Goal: Task Accomplishment & Management: Manage account settings

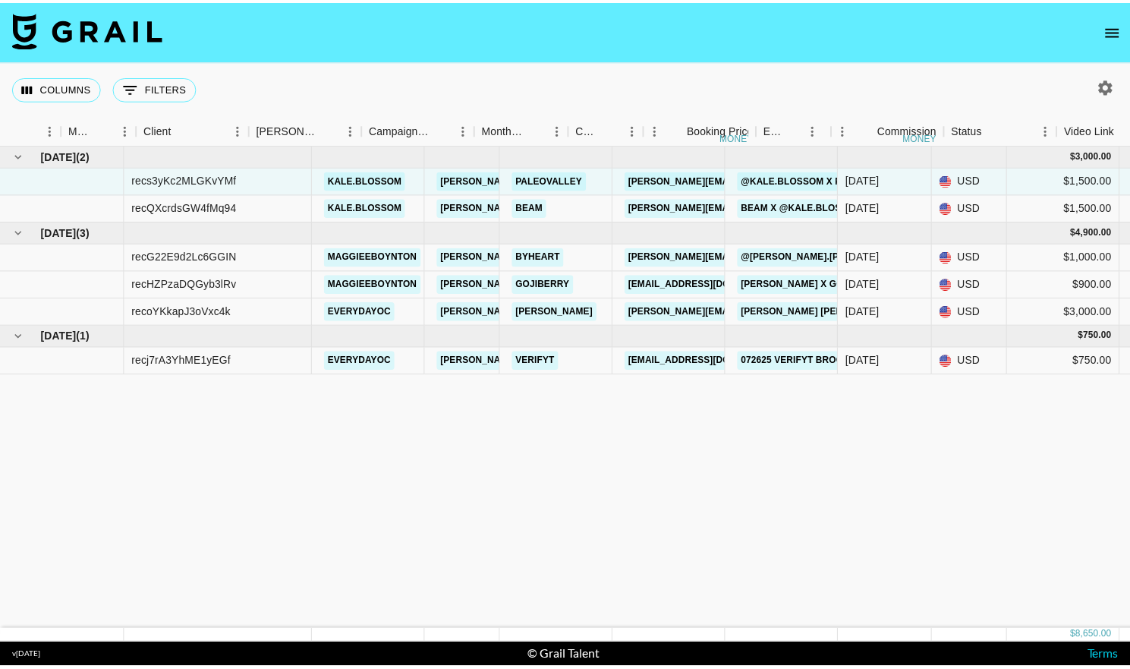
scroll to position [0, 367]
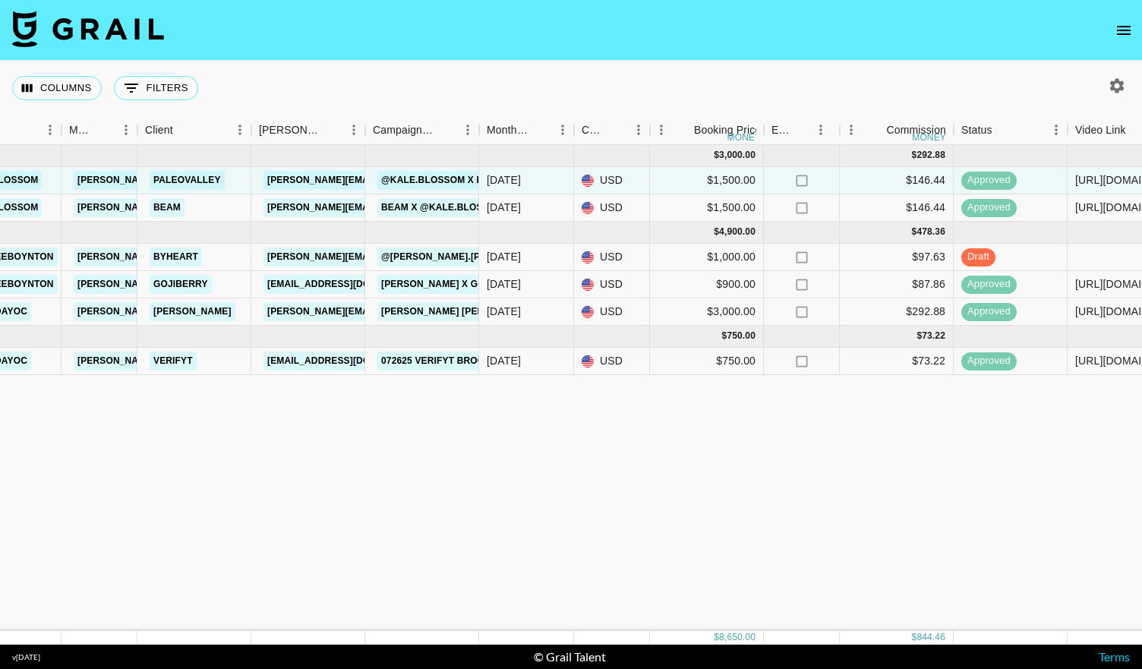
click at [1118, 27] on icon "open drawer" at bounding box center [1124, 30] width 18 height 18
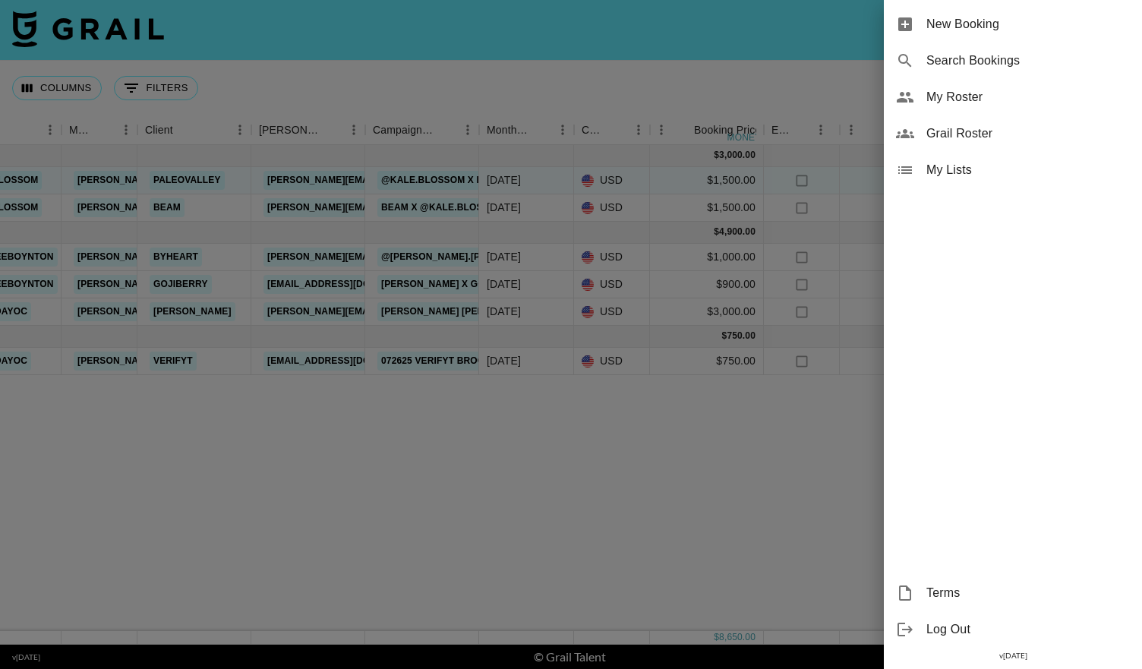
click at [963, 95] on span "My Roster" at bounding box center [1027, 97] width 203 height 18
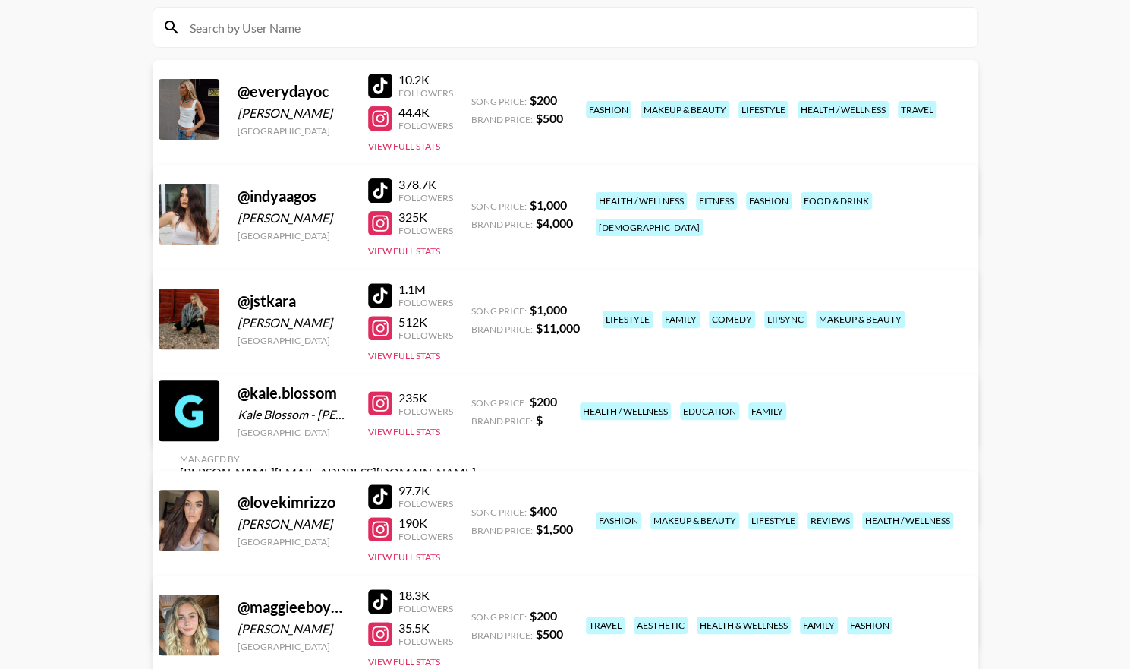
scroll to position [172, 0]
click at [476, 412] on link "View/Edit Details" at bounding box center [328, 419] width 296 height 15
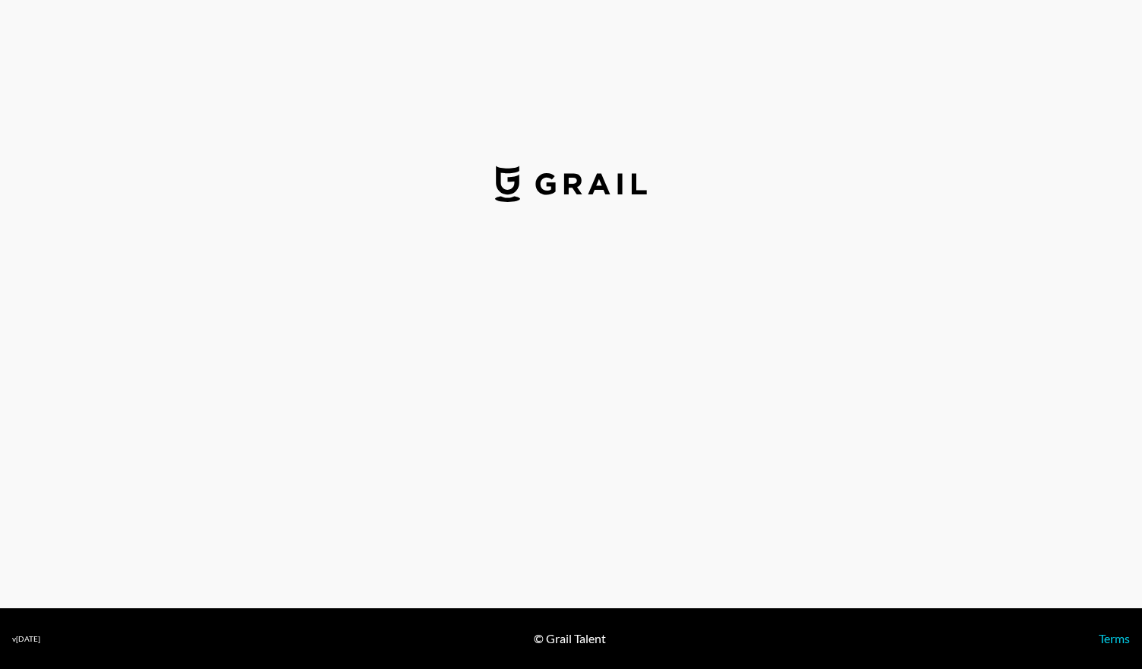
select select "USD"
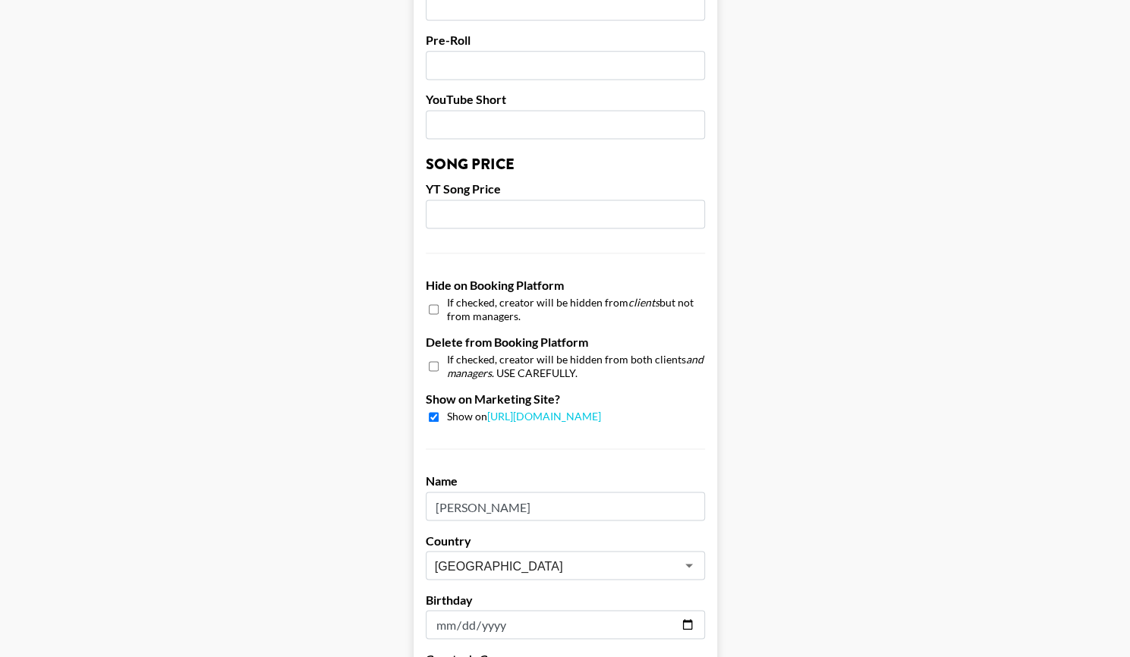
scroll to position [1401, 0]
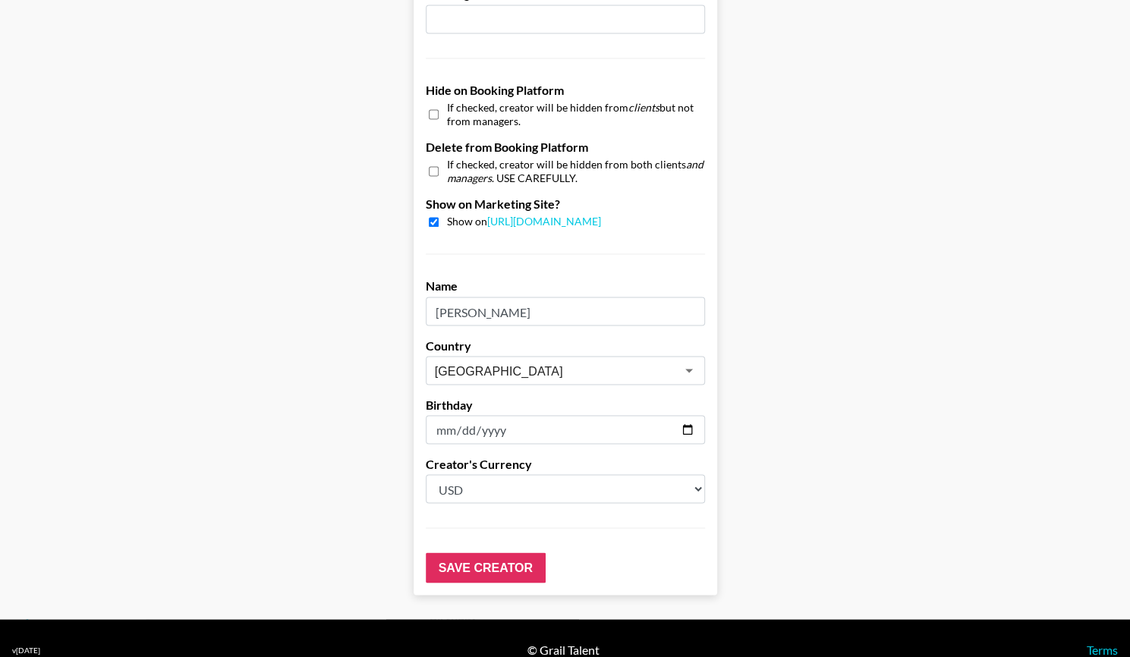
click at [439, 217] on input "checkbox" at bounding box center [434, 222] width 10 height 10
checkbox input "false"
click at [437, 103] on input "checkbox" at bounding box center [434, 114] width 10 height 22
checkbox input "true"
click at [439, 160] on input "checkbox" at bounding box center [434, 171] width 10 height 22
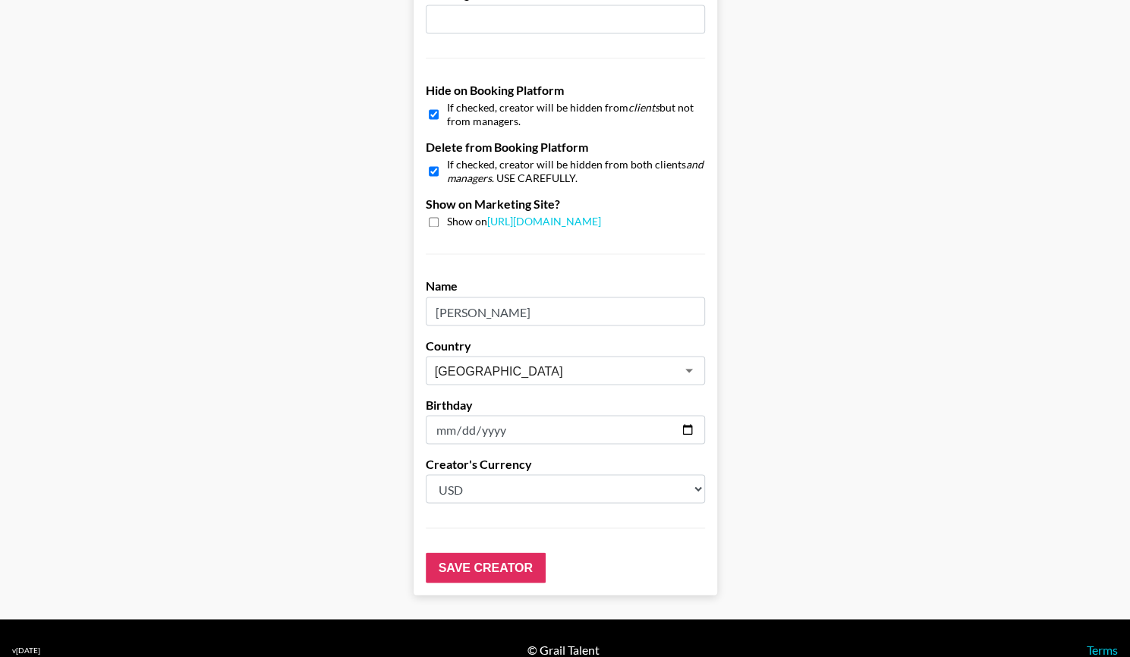
click at [439, 160] on input "checkbox" at bounding box center [434, 171] width 10 height 22
checkbox input "false"
click at [484, 553] on input "Save Creator" at bounding box center [486, 568] width 120 height 30
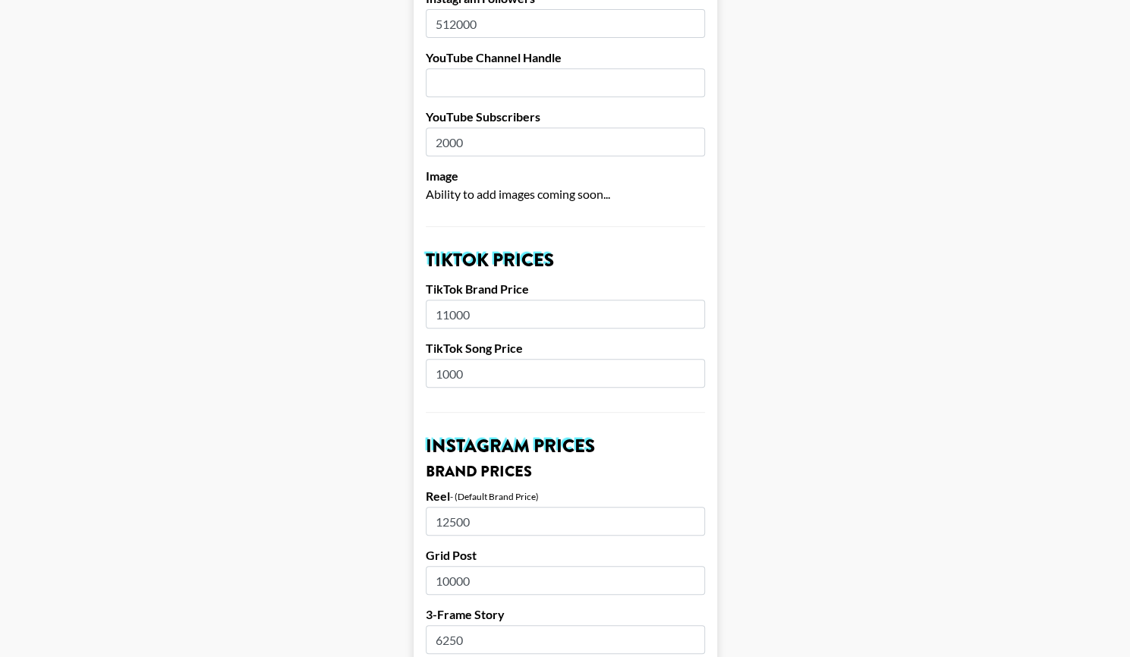
scroll to position [0, 0]
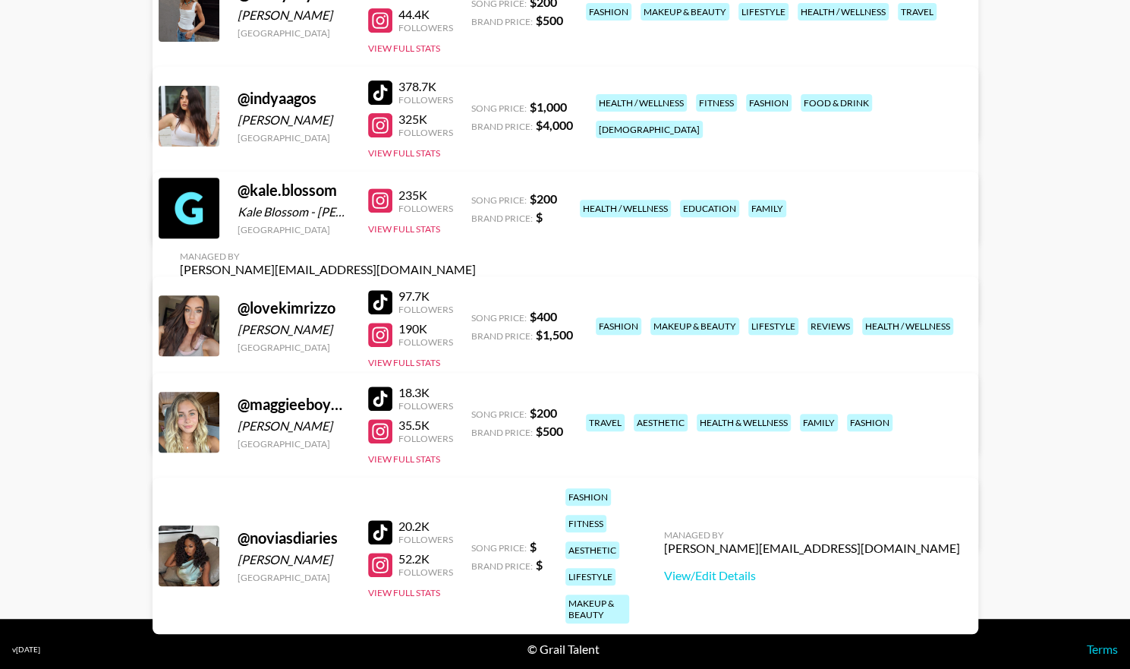
scroll to position [279, 0]
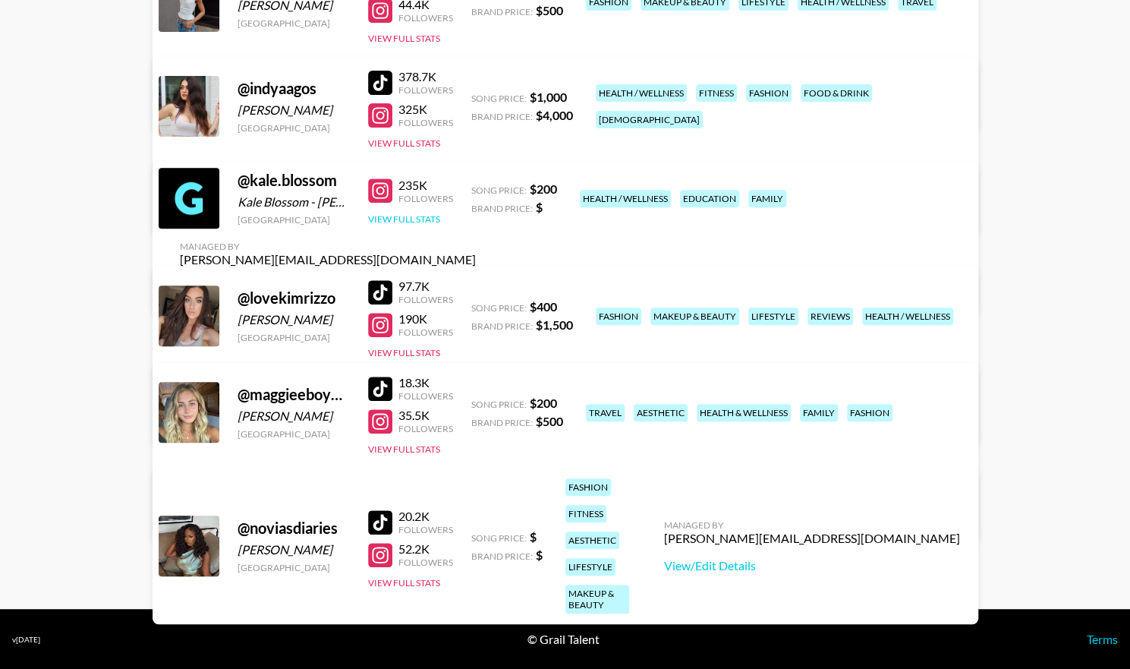
click at [410, 225] on button "View Full Stats" at bounding box center [404, 218] width 72 height 11
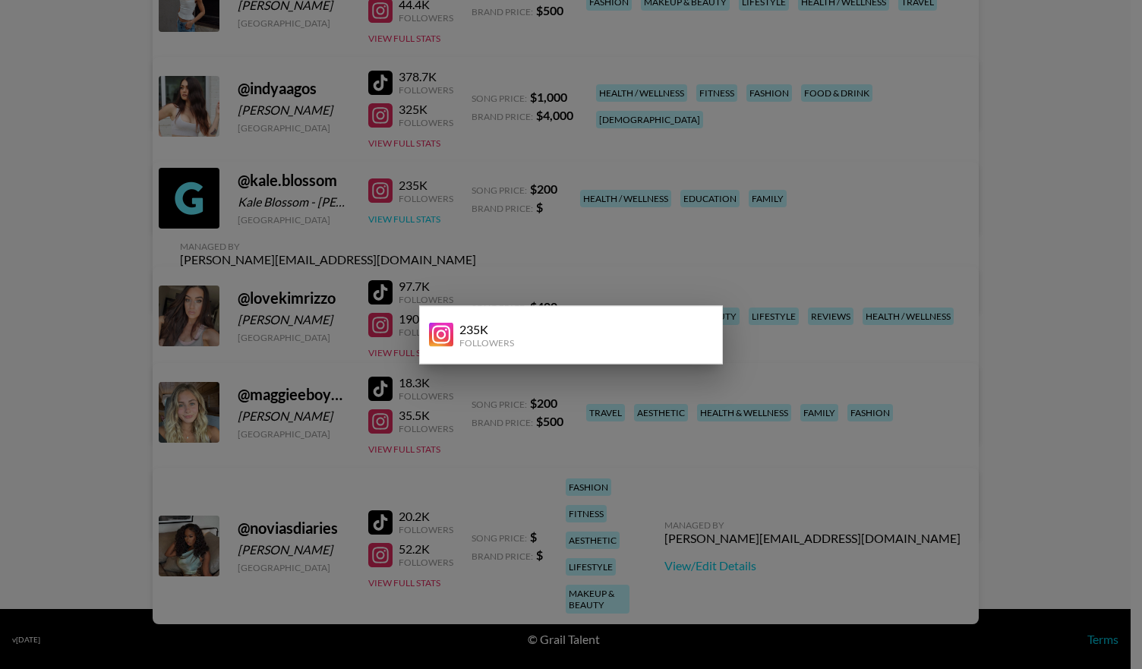
click at [410, 230] on div at bounding box center [571, 334] width 1142 height 669
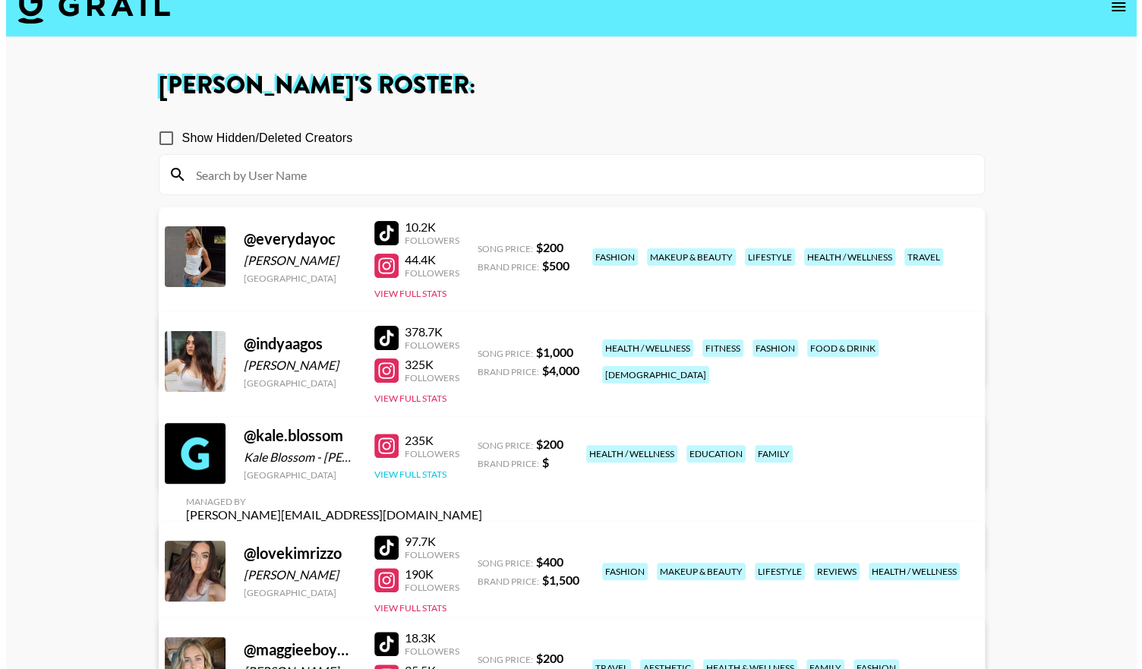
scroll to position [0, 0]
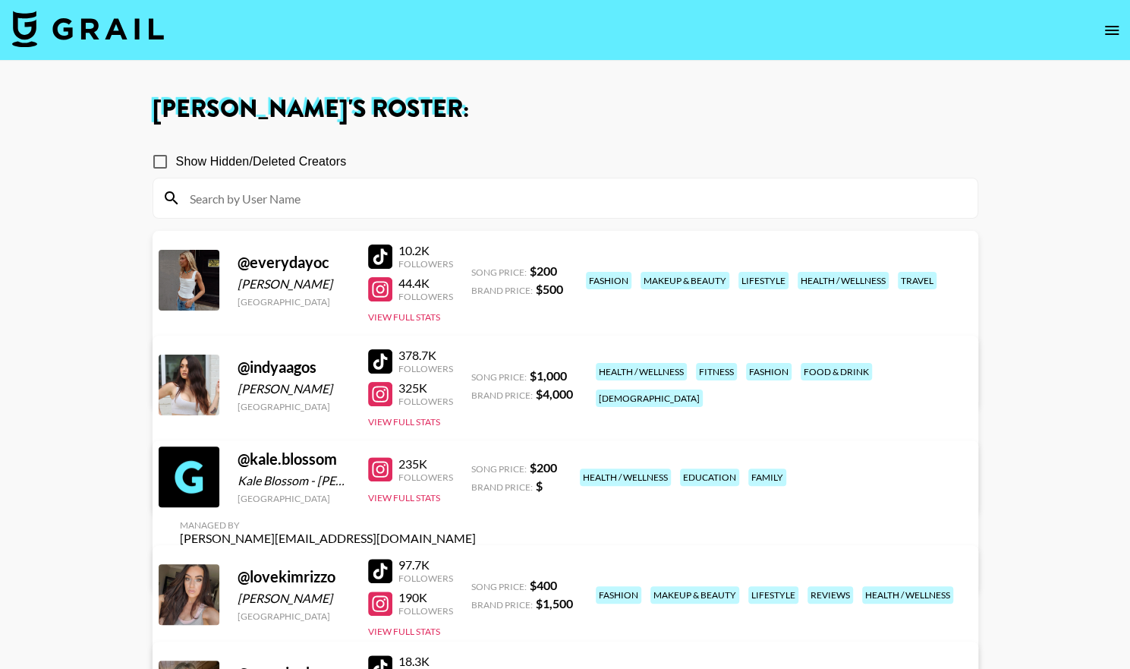
click at [1118, 36] on icon "open drawer" at bounding box center [1112, 30] width 18 height 18
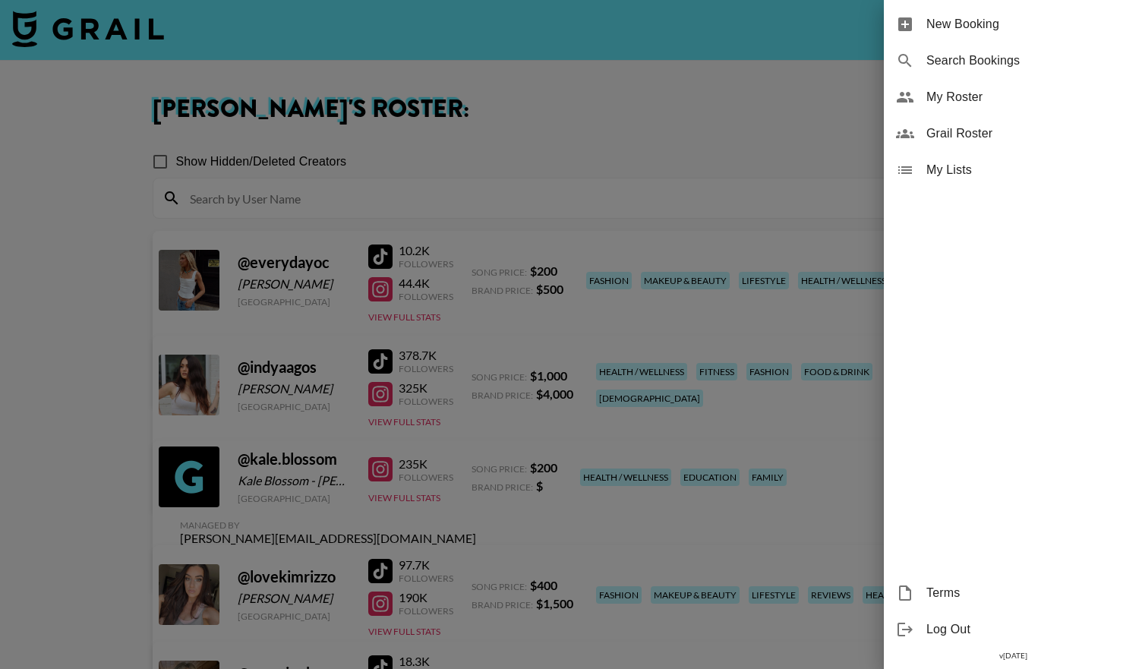
click at [121, 39] on div at bounding box center [571, 334] width 1142 height 669
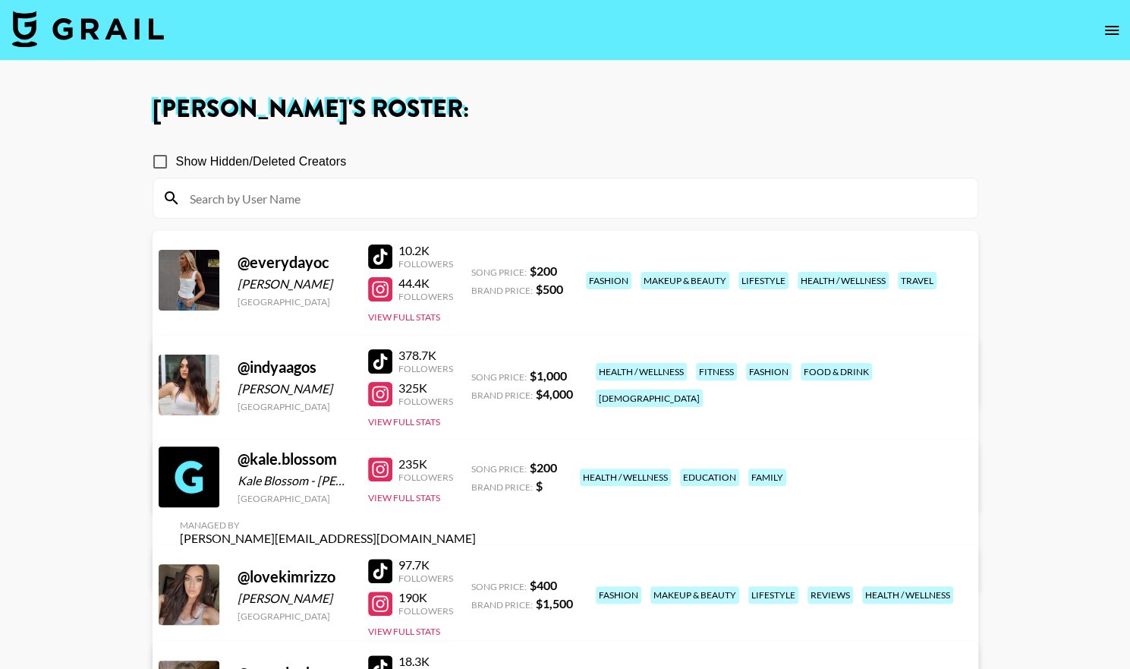
click at [120, 31] on img at bounding box center [88, 29] width 152 height 36
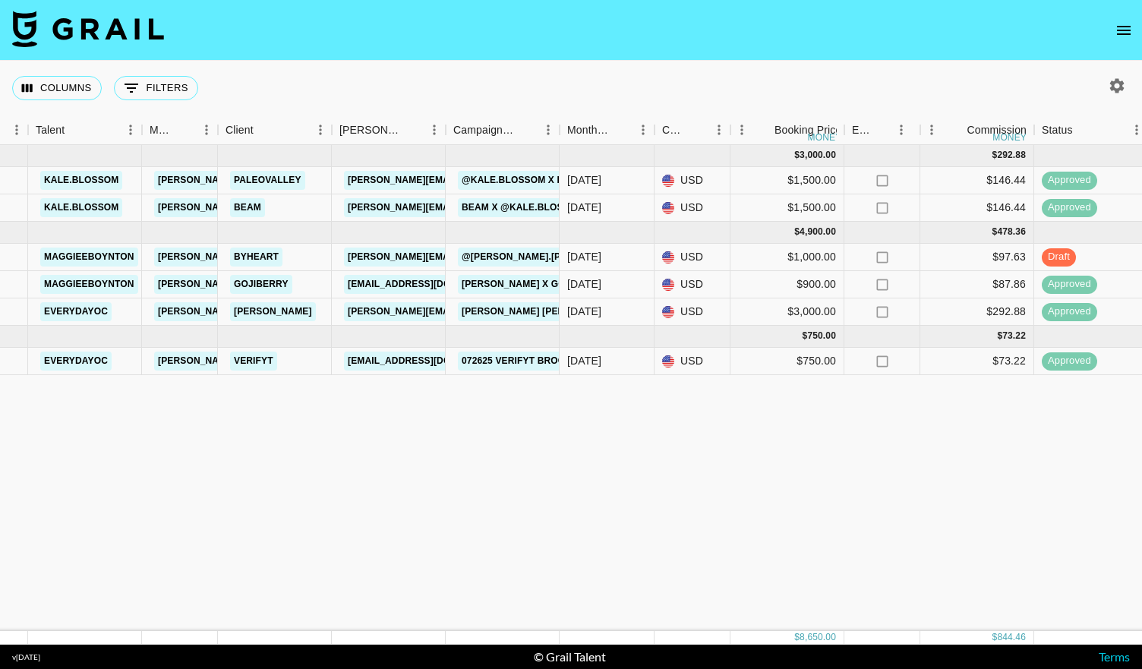
scroll to position [0, 241]
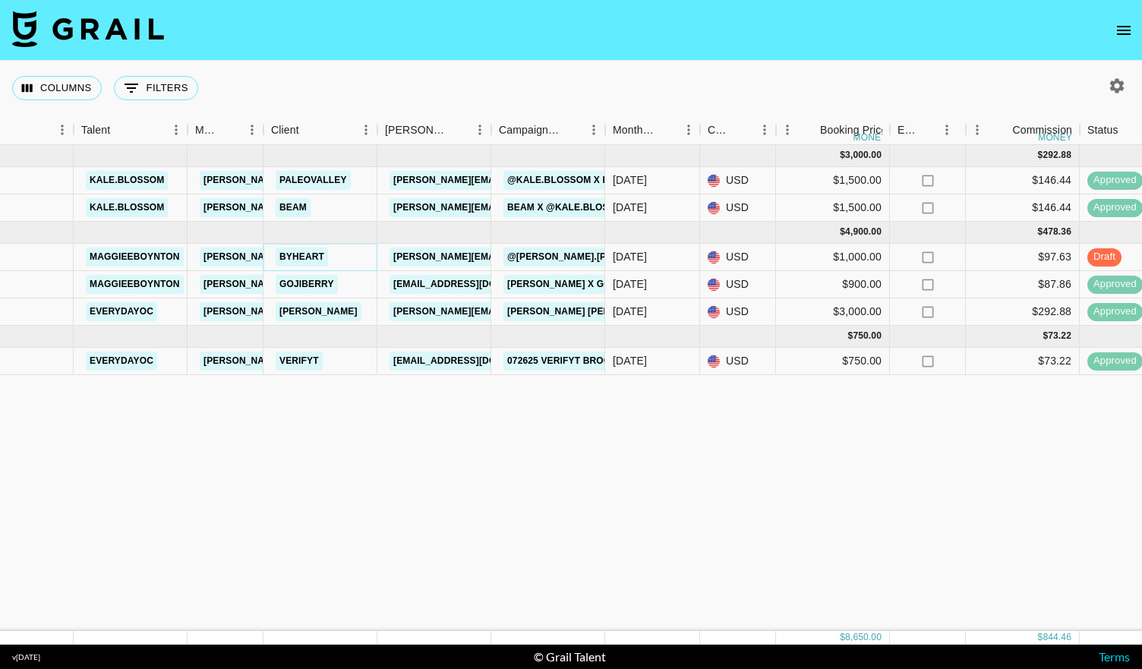
click at [302, 257] on link "ByHeart" at bounding box center [302, 257] width 52 height 19
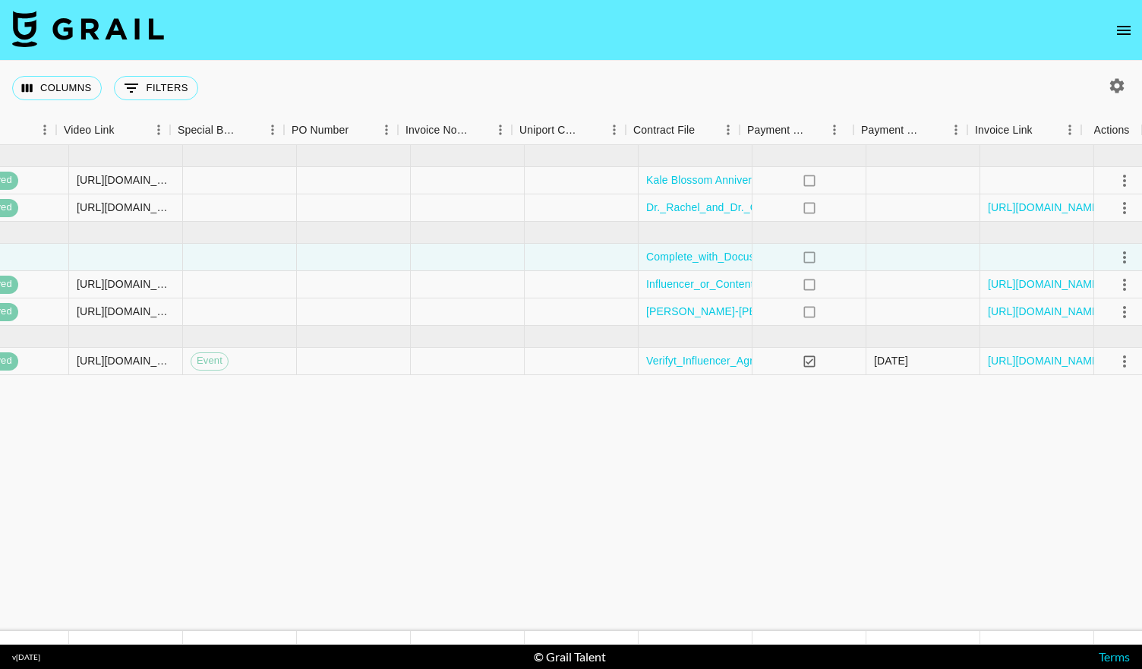
scroll to position [0, 1379]
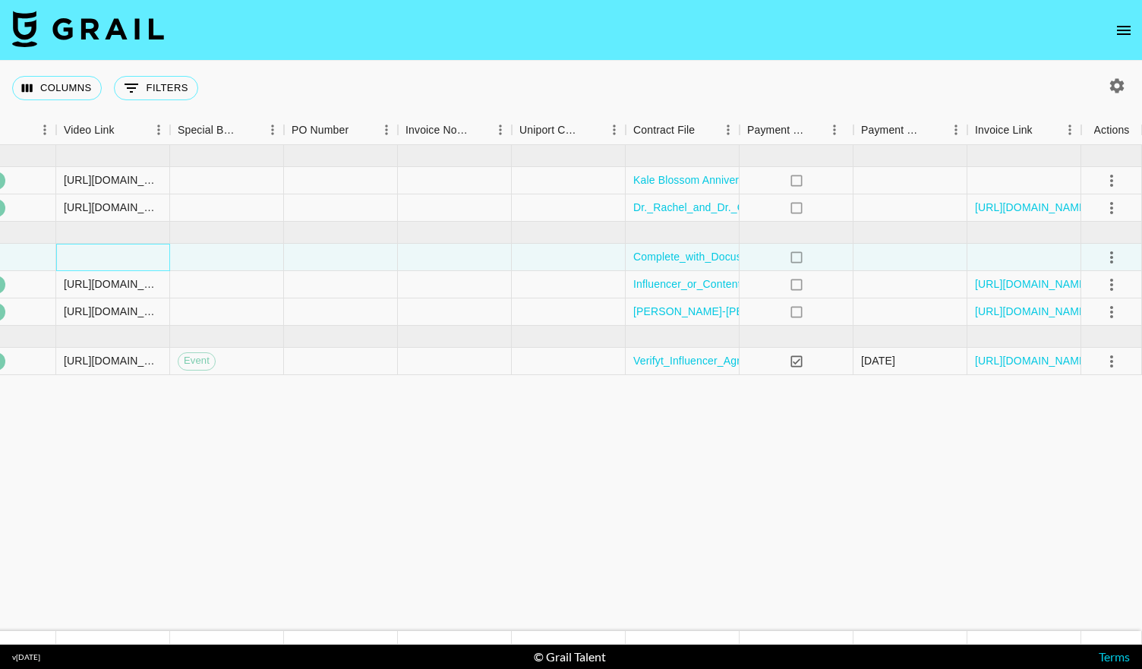
click at [129, 253] on div at bounding box center [113, 257] width 114 height 27
type input "[URL][DOMAIN_NAME]"
click at [1105, 260] on icon "select merge strategy" at bounding box center [1111, 257] width 18 height 18
click at [1061, 402] on div "Approve" at bounding box center [1078, 398] width 46 height 18
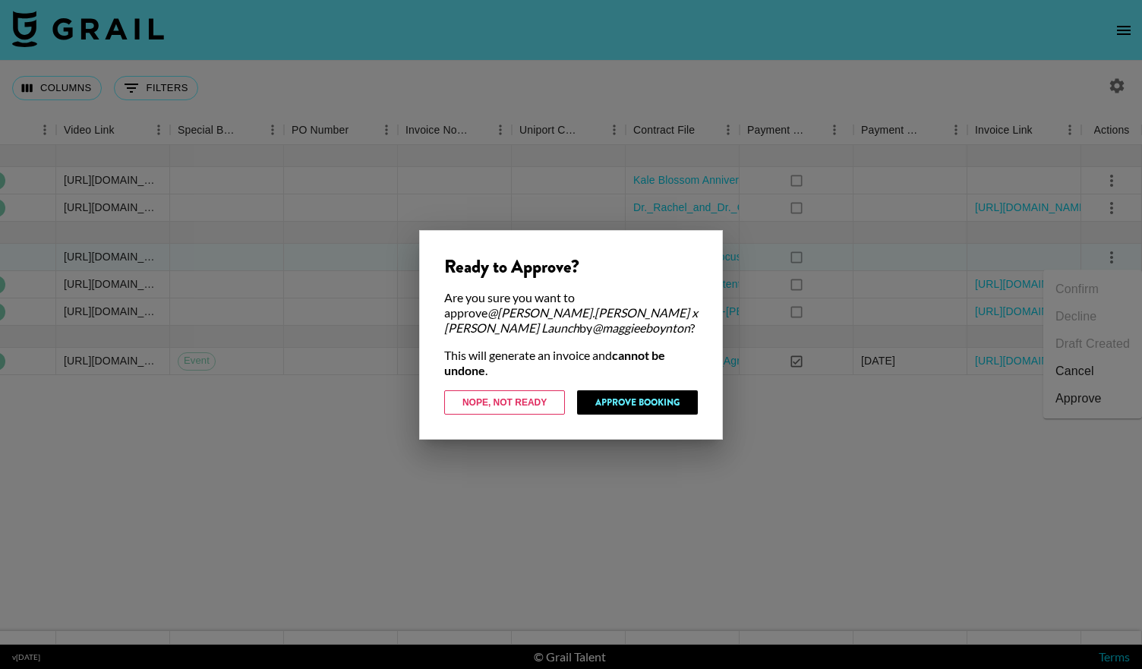
click at [808, 408] on div at bounding box center [571, 334] width 1142 height 669
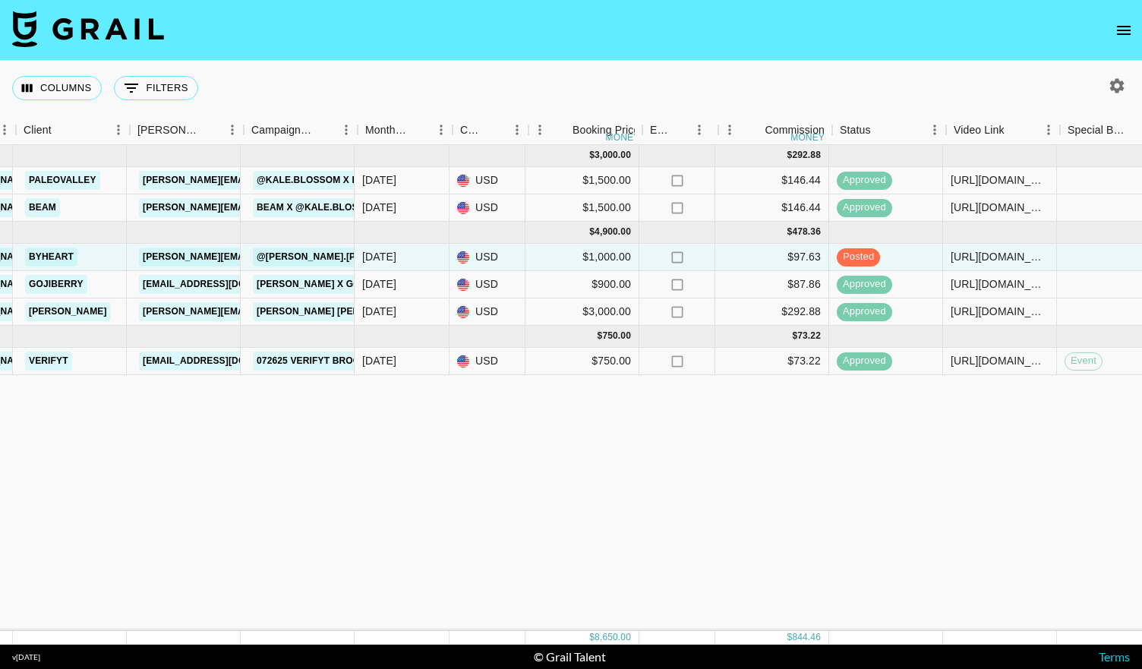
scroll to position [0, 488]
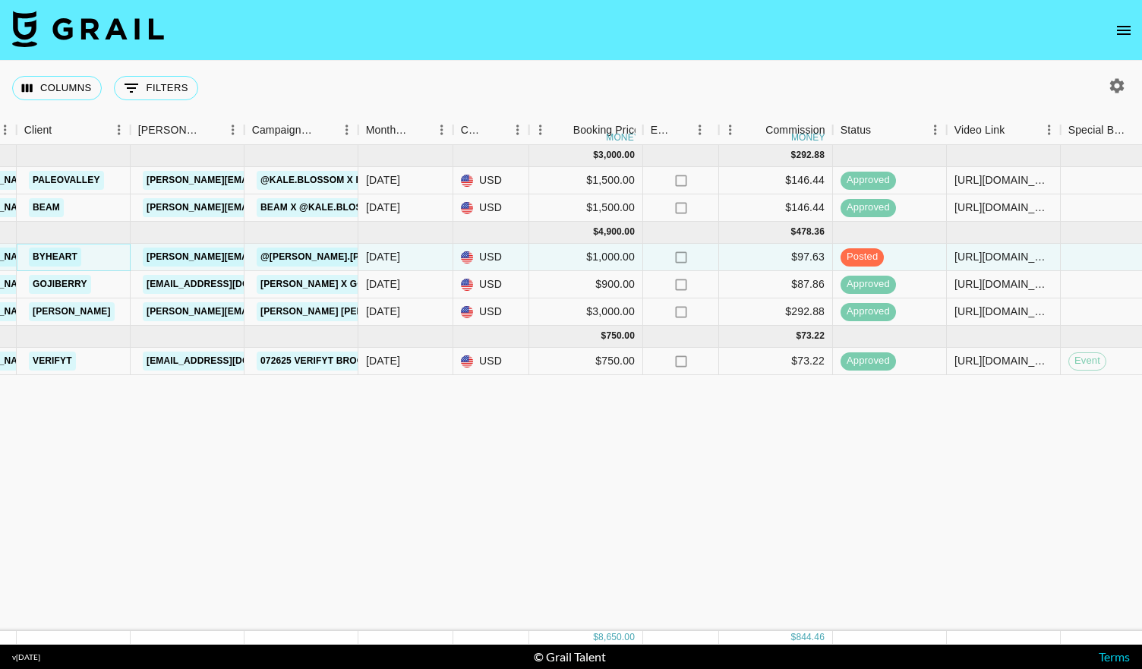
click at [67, 257] on link "ByHeart" at bounding box center [55, 257] width 52 height 19
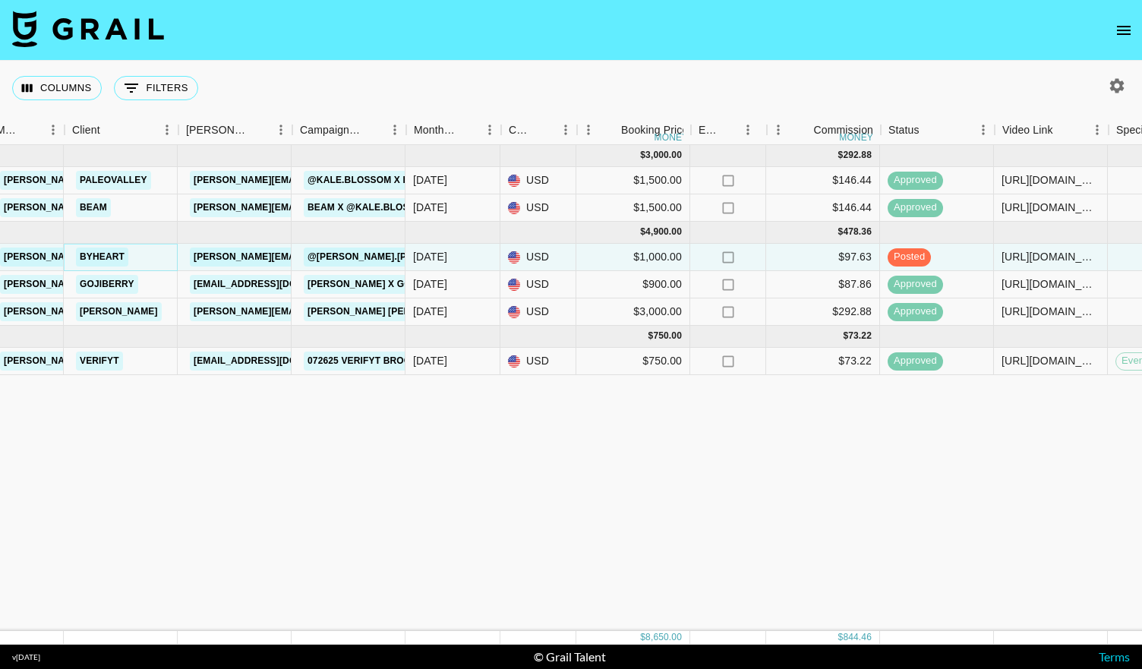
scroll to position [0, 440]
click at [216, 254] on link "[PERSON_NAME][EMAIL_ADDRESS][DOMAIN_NAME]" at bounding box center [315, 257] width 248 height 19
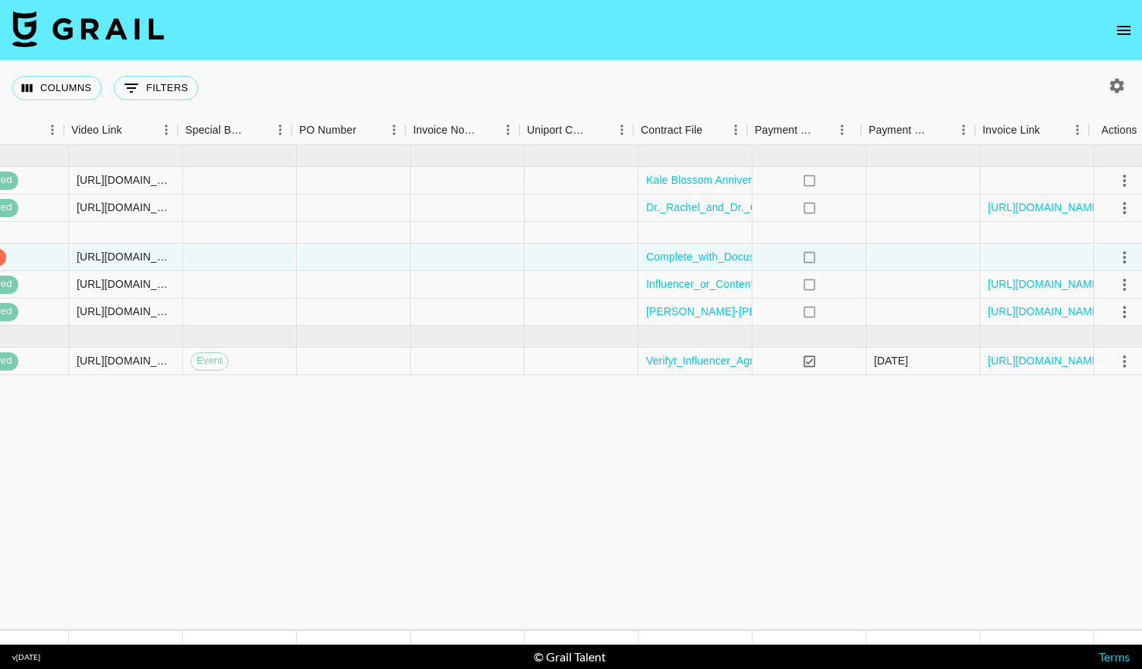
scroll to position [0, 1379]
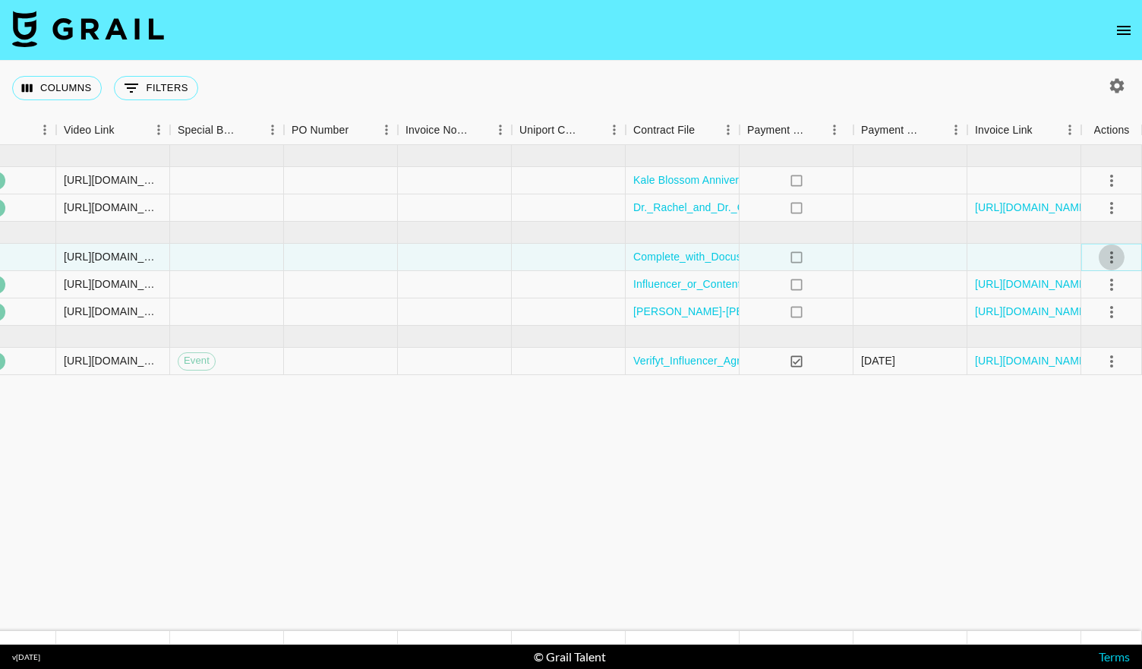
click at [1110, 265] on icon "select merge strategy" at bounding box center [1111, 257] width 18 height 18
click at [1072, 404] on div "Approve" at bounding box center [1078, 398] width 46 height 18
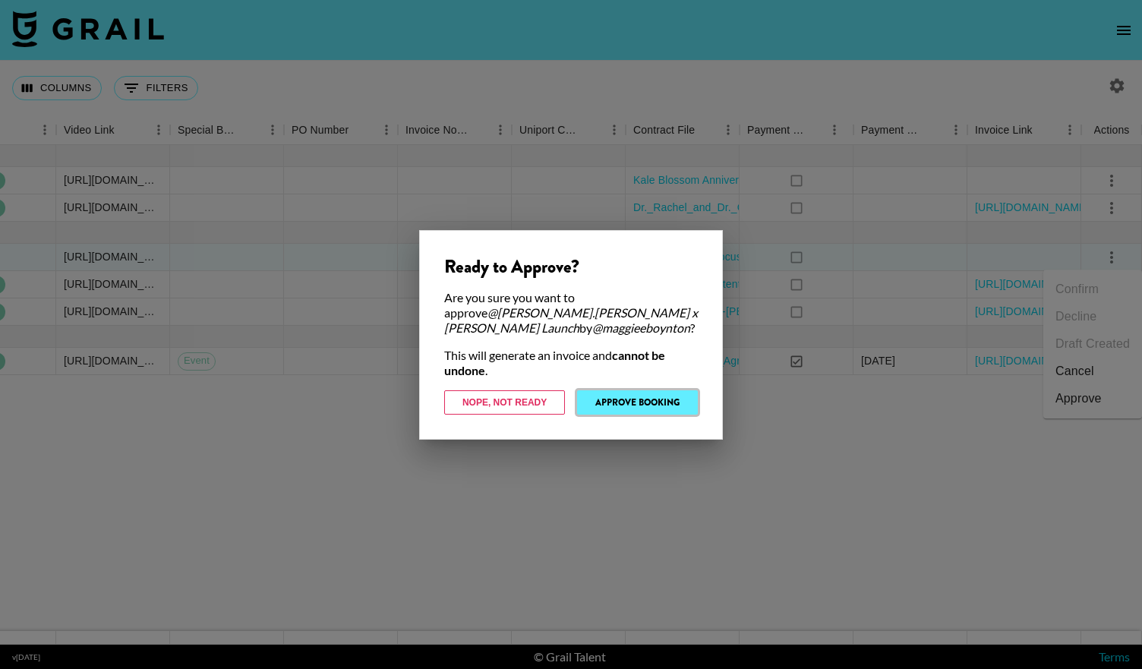
click at [631, 402] on button "Approve Booking" at bounding box center [637, 402] width 121 height 24
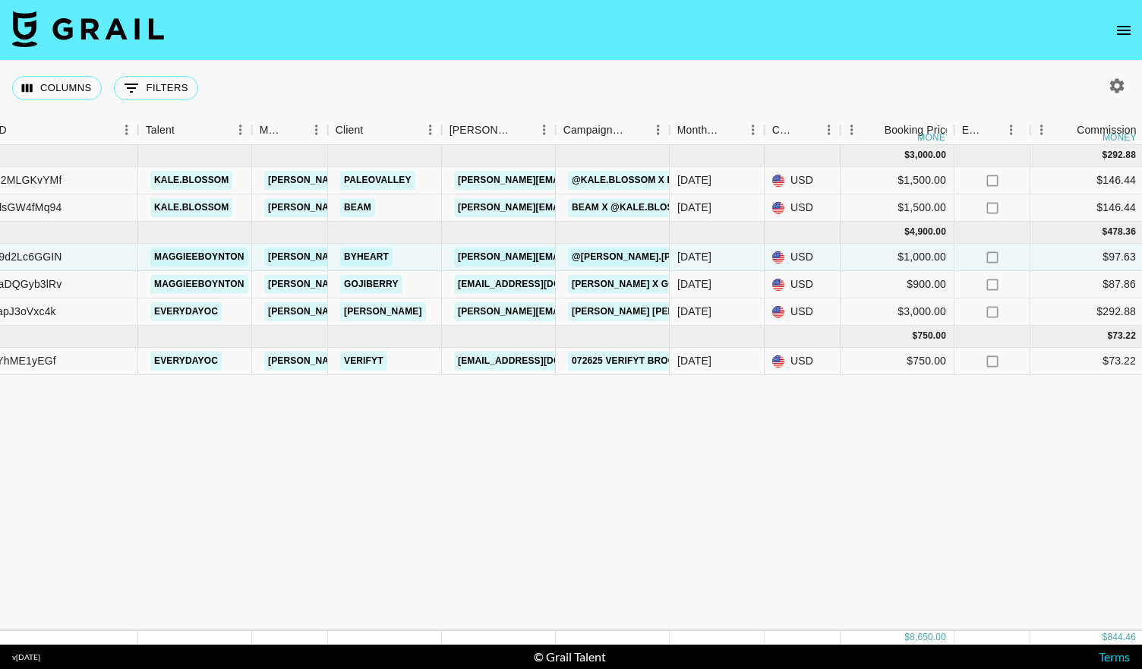
scroll to position [0, 0]
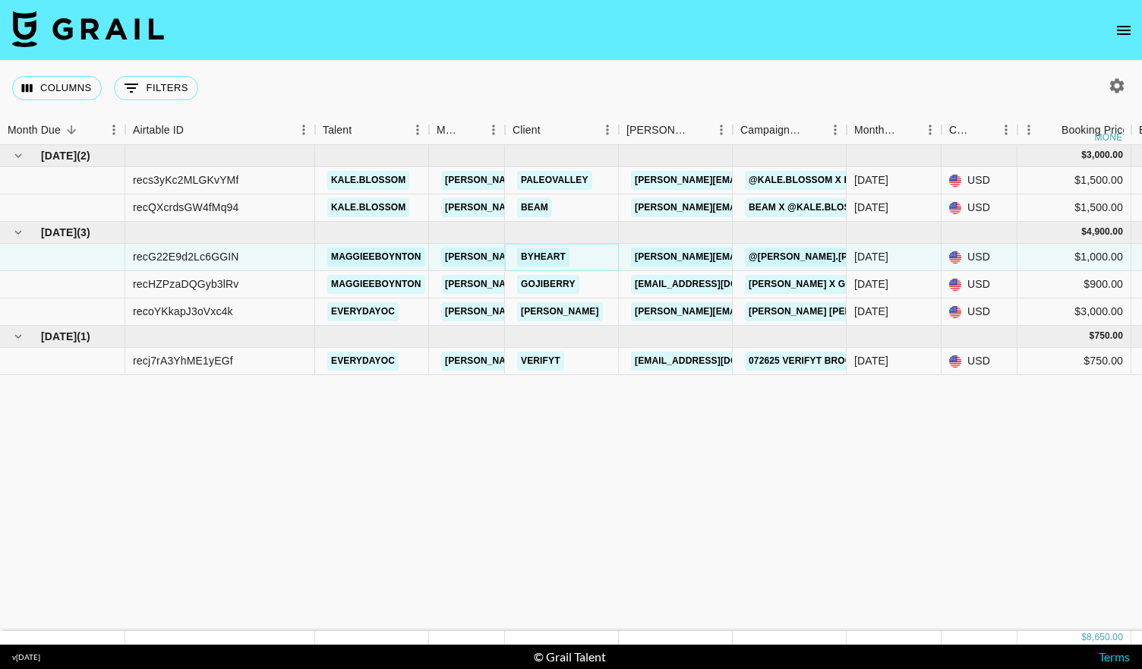
click at [543, 254] on link "ByHeart" at bounding box center [543, 257] width 52 height 19
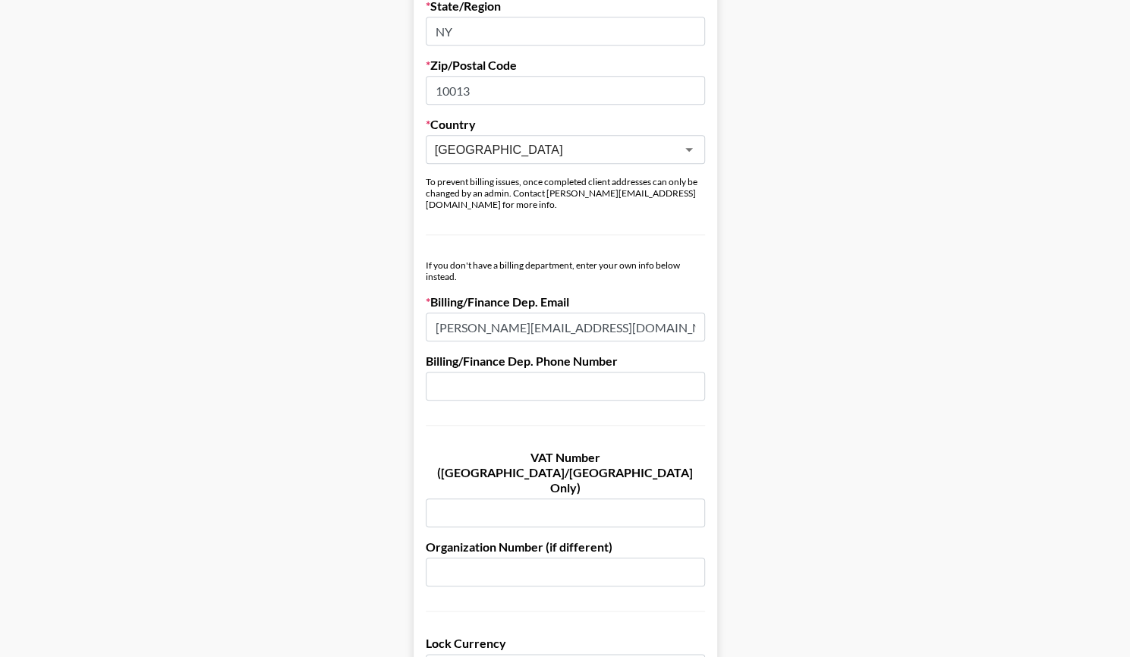
scroll to position [674, 0]
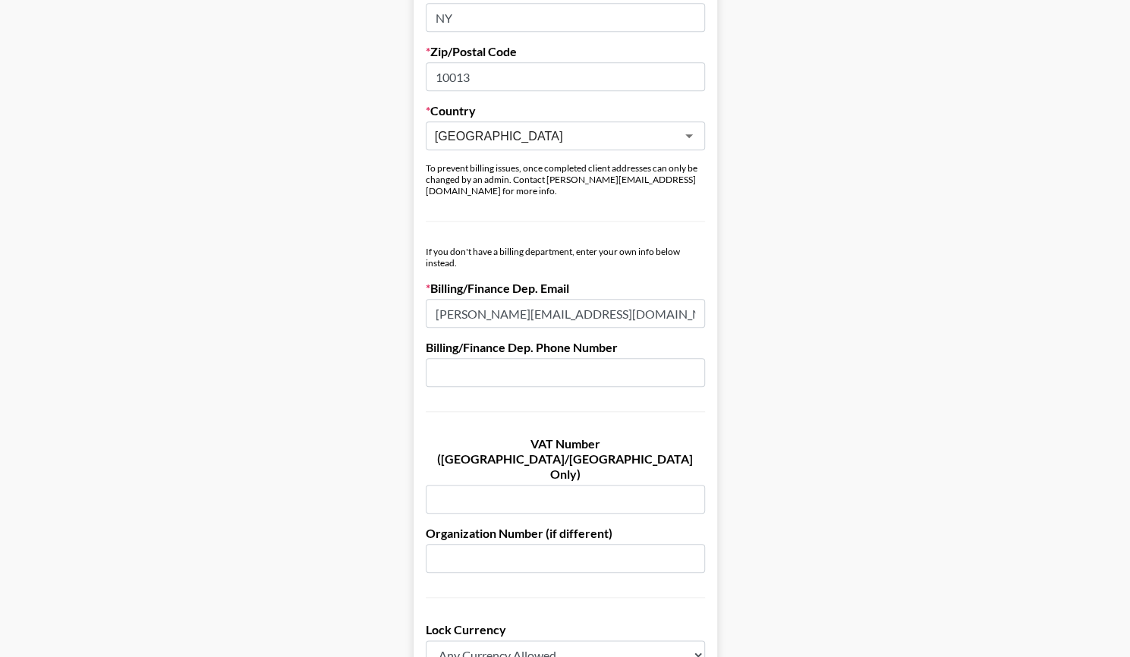
click at [557, 307] on input "kate@byheart.com" at bounding box center [565, 313] width 279 height 29
paste input "ap-invoices"
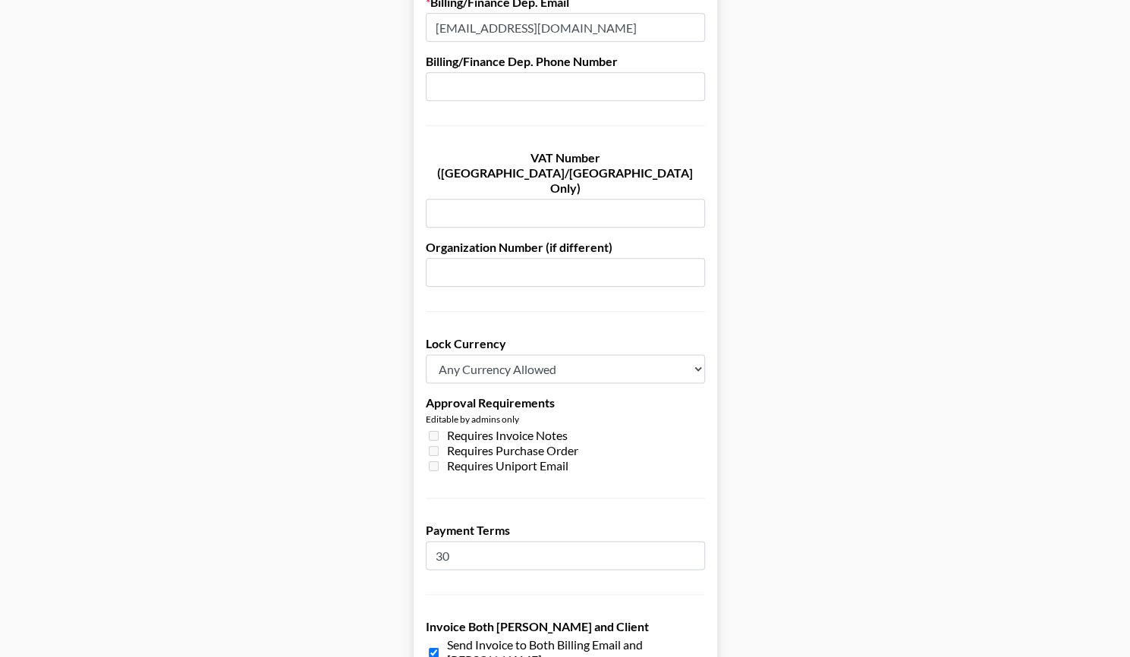
scroll to position [1048, 0]
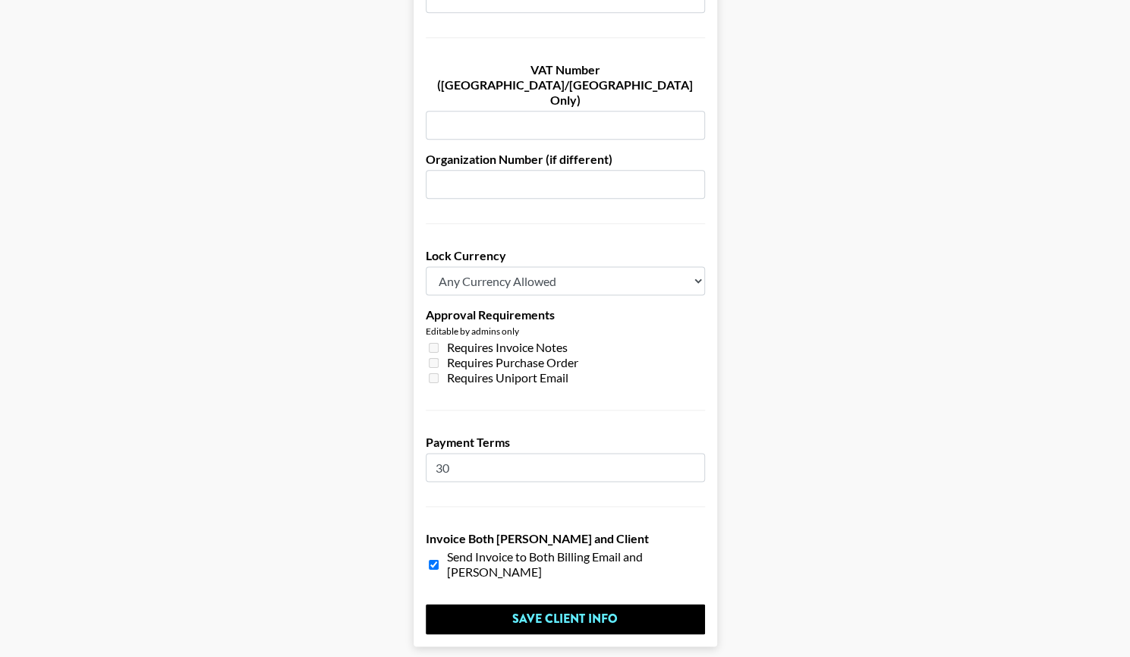
type input "ap-invoices@byheart.com"
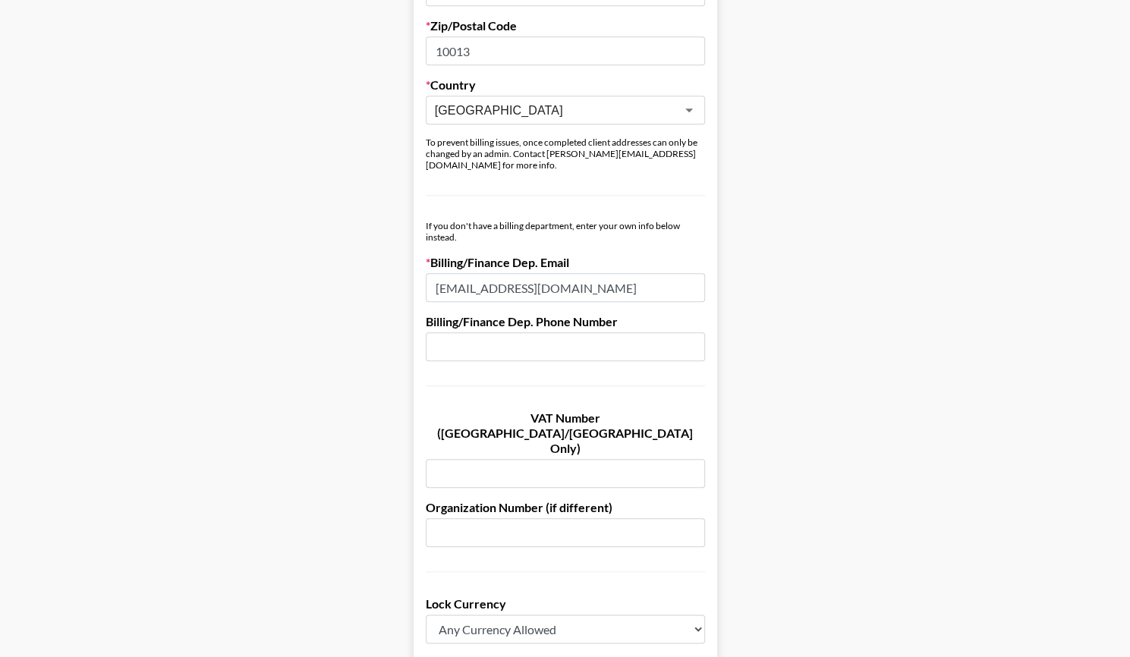
scroll to position [1080, 5]
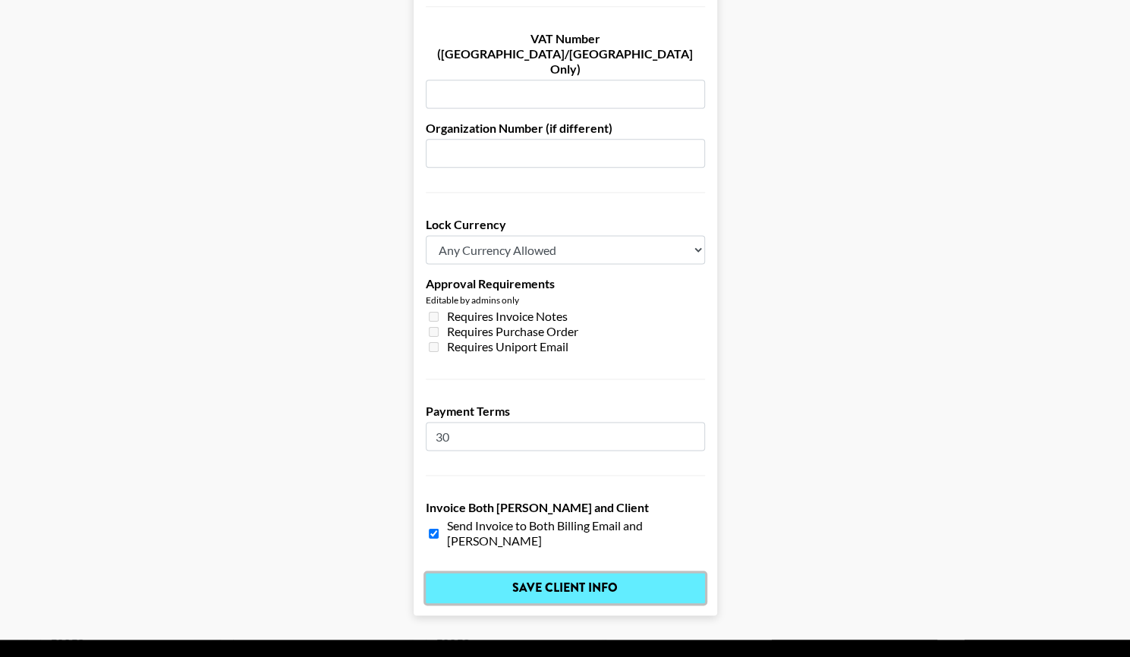
click at [550, 573] on input "Save Client Info" at bounding box center [565, 588] width 279 height 30
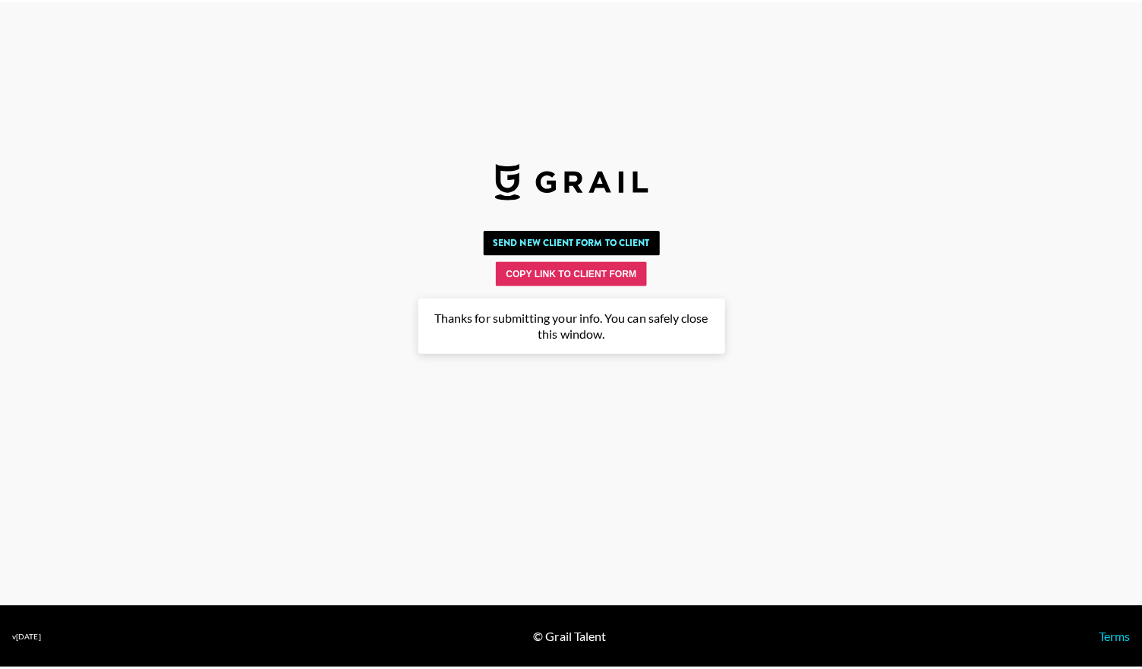
scroll to position [0, 0]
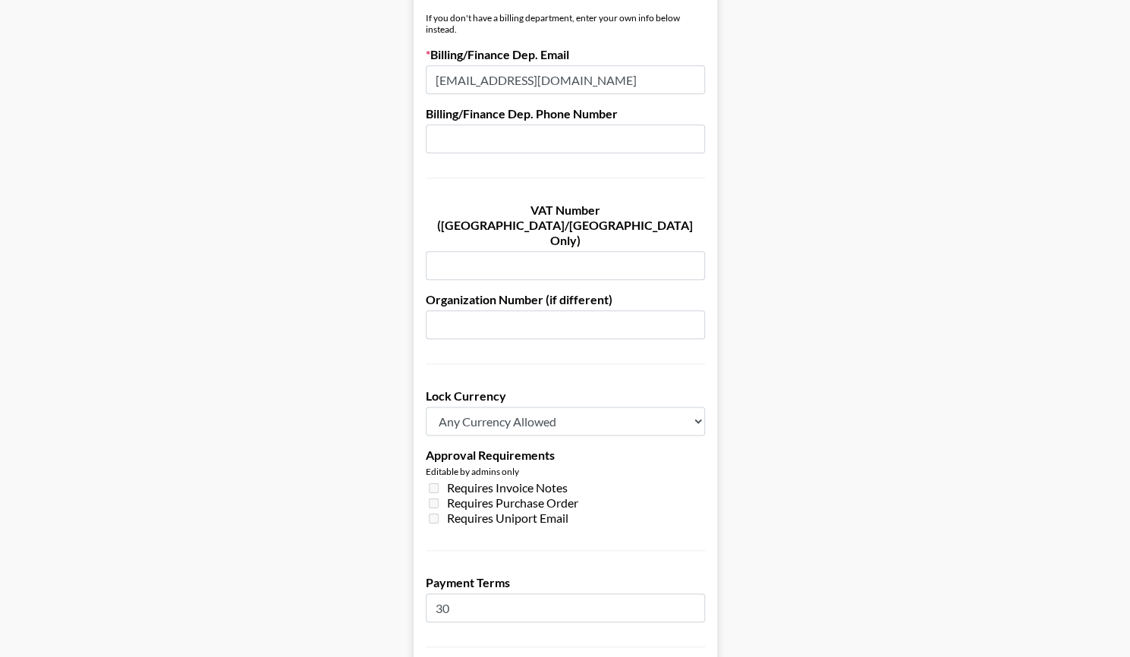
scroll to position [1080, 0]
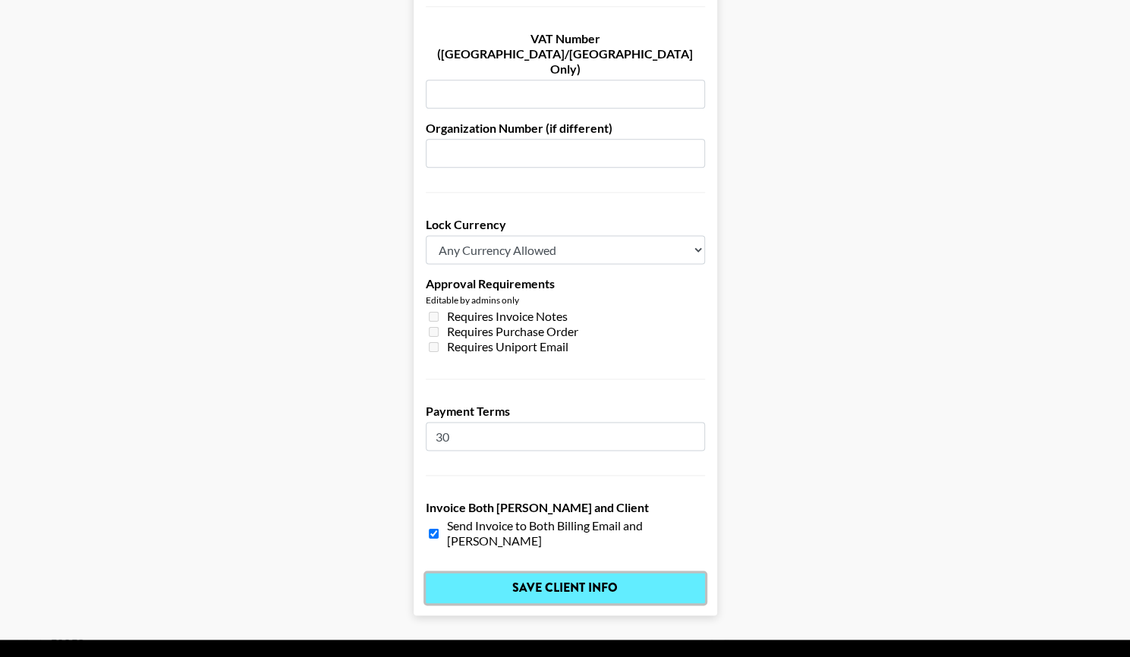
click at [518, 573] on input "Save Client Info" at bounding box center [565, 588] width 279 height 30
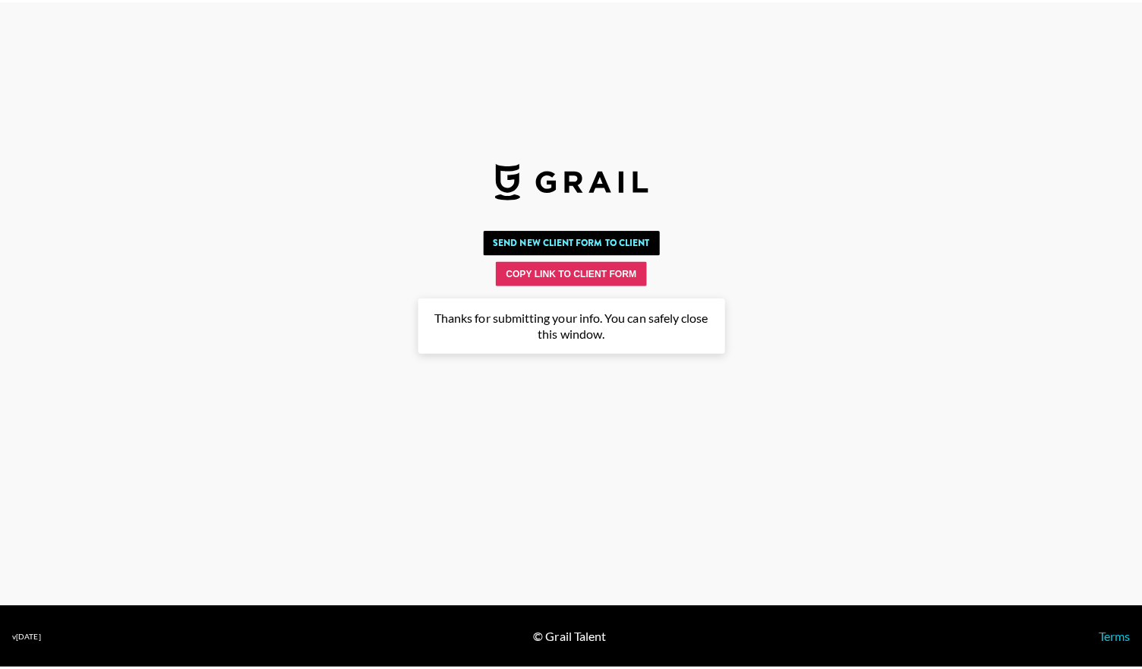
scroll to position [0, 0]
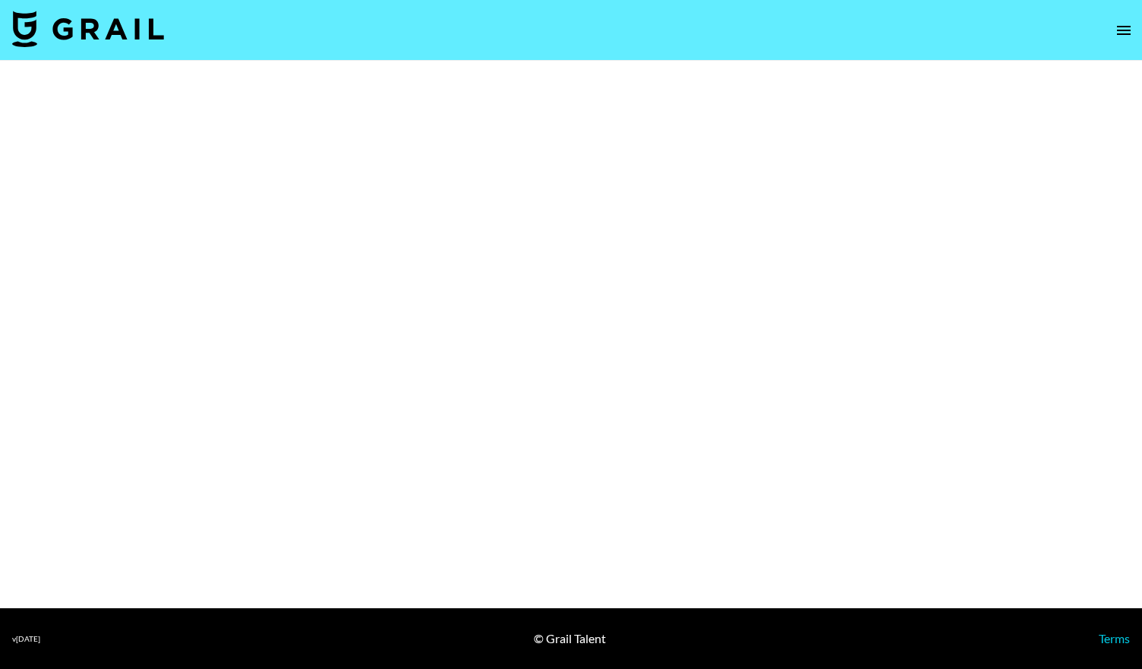
select select "Brand"
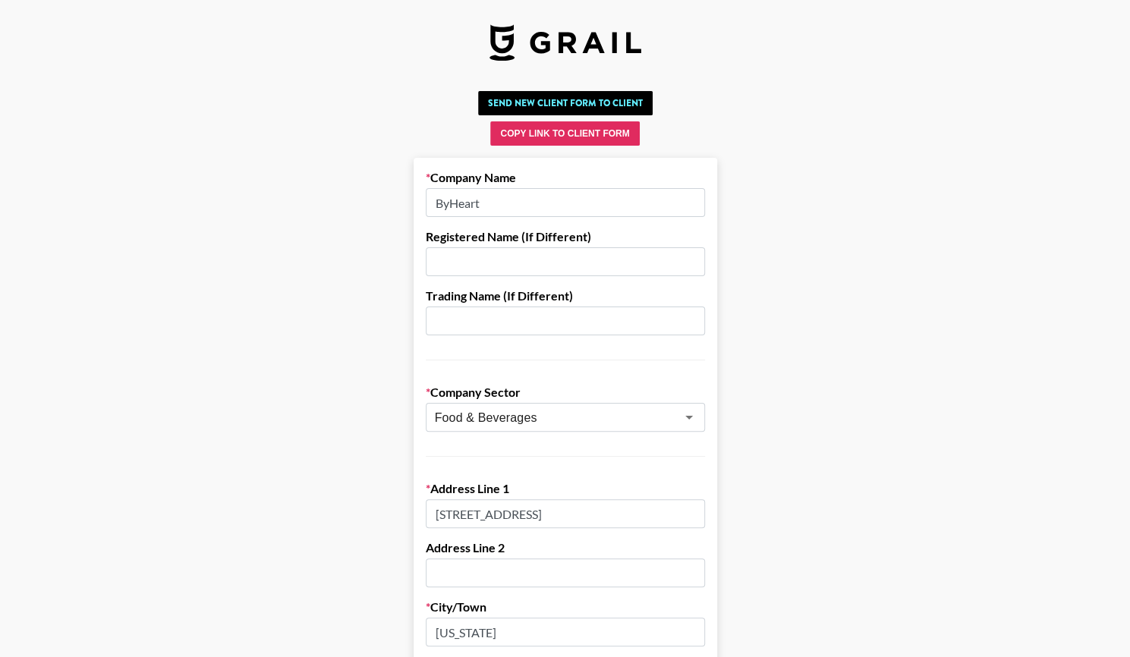
click at [539, 206] on input "ByHeart" at bounding box center [565, 202] width 279 height 29
paste input ", Inc."
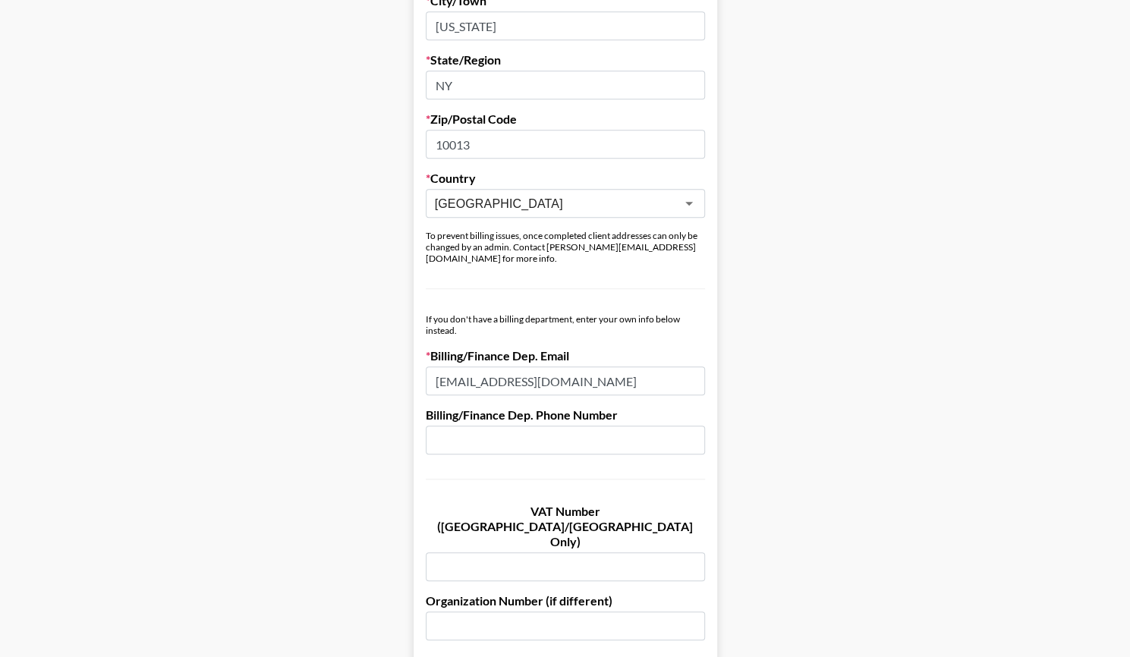
scroll to position [1080, 0]
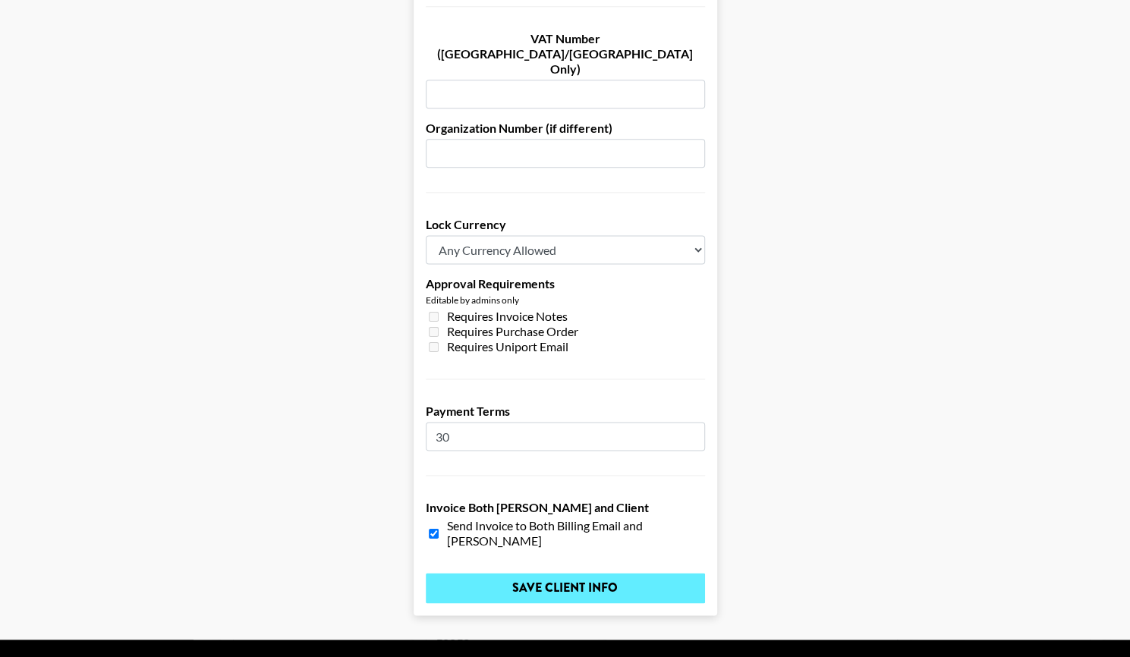
type input "ByHeart, Inc."
click at [500, 573] on input "Save Client Info" at bounding box center [565, 588] width 279 height 30
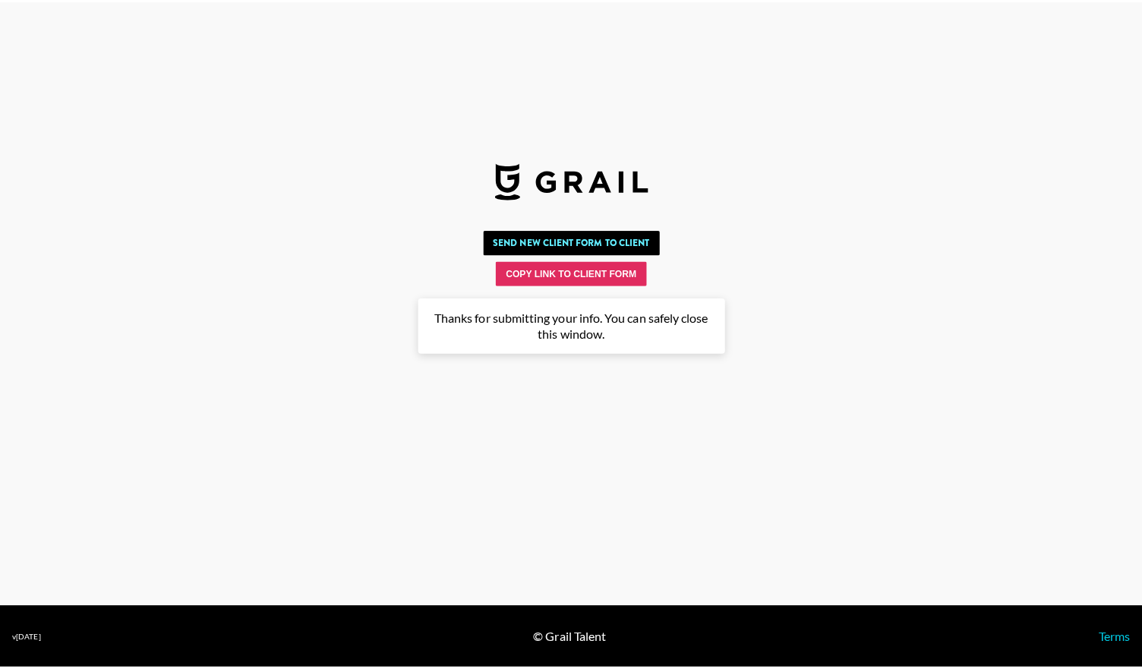
scroll to position [0, 0]
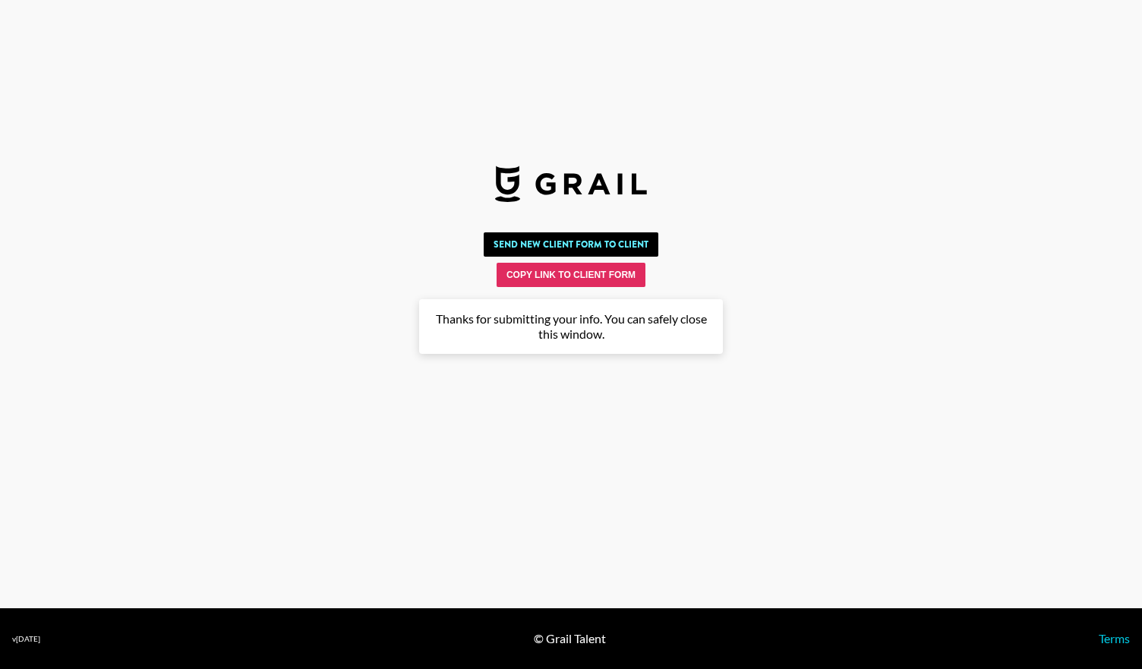
click at [542, 189] on img at bounding box center [571, 184] width 152 height 36
